Goal: Transaction & Acquisition: Purchase product/service

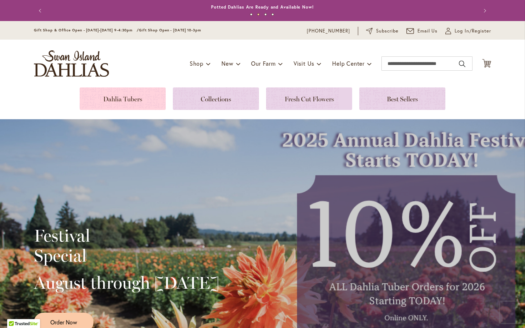
click at [121, 96] on link at bounding box center [123, 98] width 86 height 22
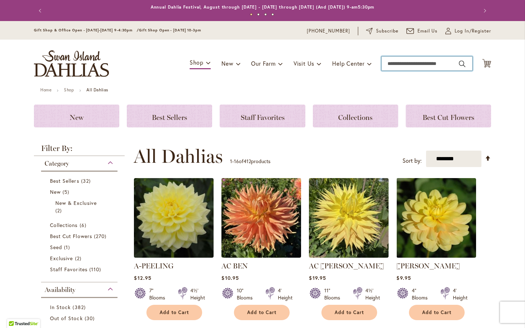
click at [403, 65] on input "Search" at bounding box center [426, 63] width 91 height 14
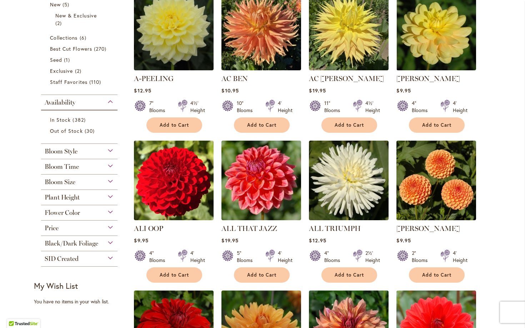
scroll to position [180, 0]
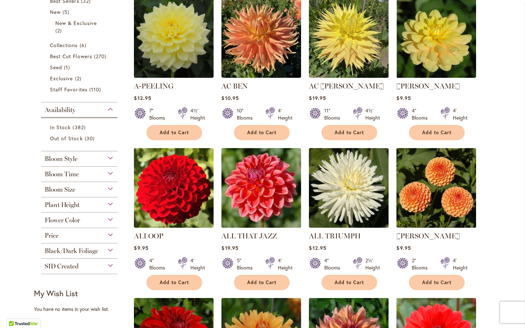
click at [108, 218] on div "Flower Color" at bounding box center [79, 218] width 76 height 11
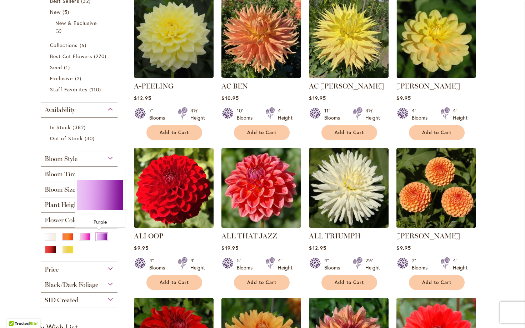
click at [98, 237] on div "Purple" at bounding box center [101, 236] width 11 height 7
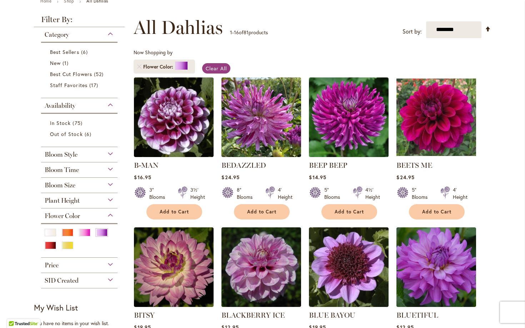
scroll to position [86, 0]
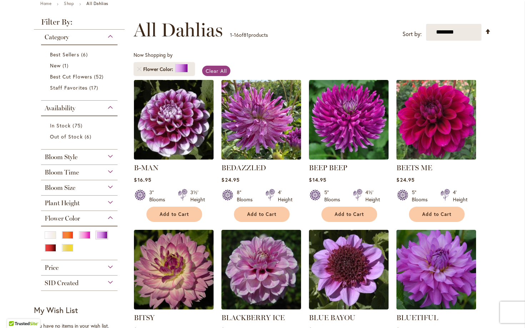
click at [441, 117] on img at bounding box center [436, 120] width 84 height 84
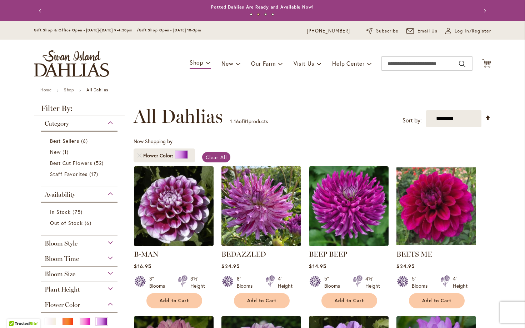
click at [73, 271] on div "Bloom Size" at bounding box center [79, 272] width 76 height 11
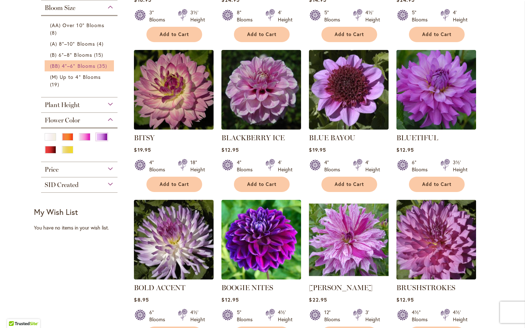
click at [90, 64] on span "(BB) 4"–6" Blooms" at bounding box center [72, 65] width 45 height 7
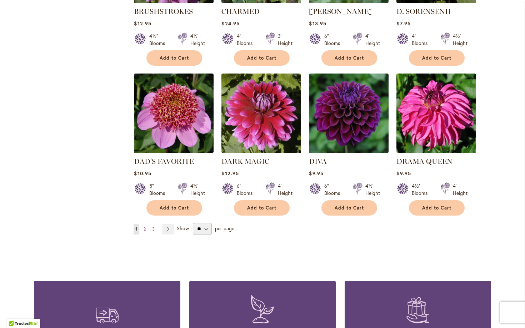
scroll to position [537, 0]
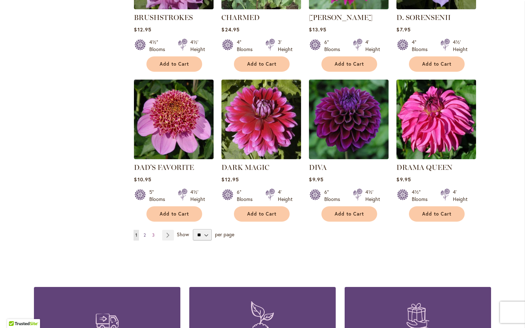
click at [143, 232] on span "2" at bounding box center [144, 234] width 2 height 5
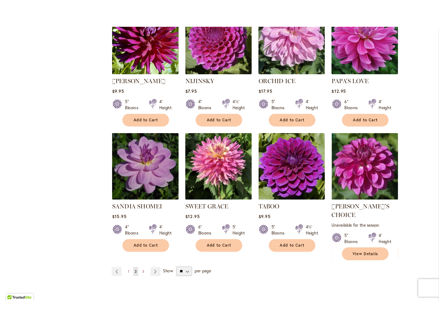
scroll to position [507, 0]
